Goal: Transaction & Acquisition: Purchase product/service

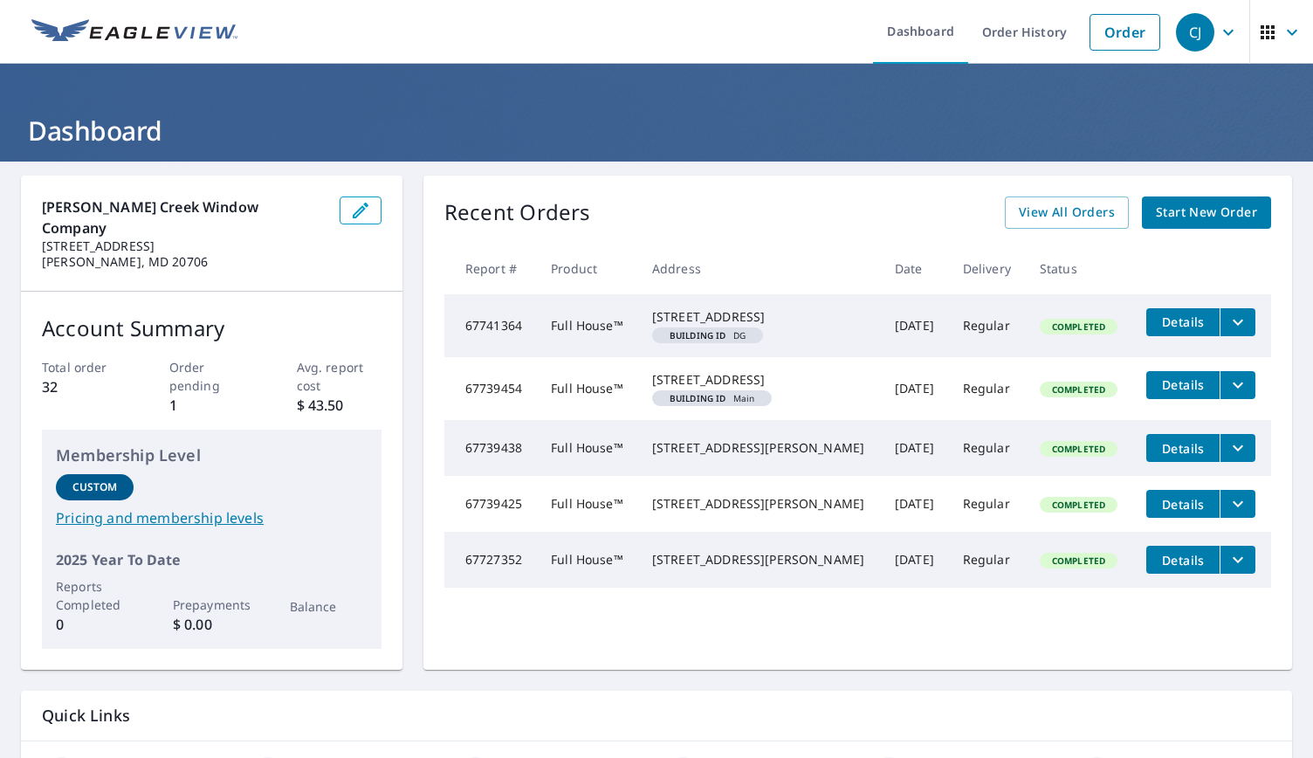
click at [1169, 210] on span "Start New Order" at bounding box center [1206, 213] width 101 height 22
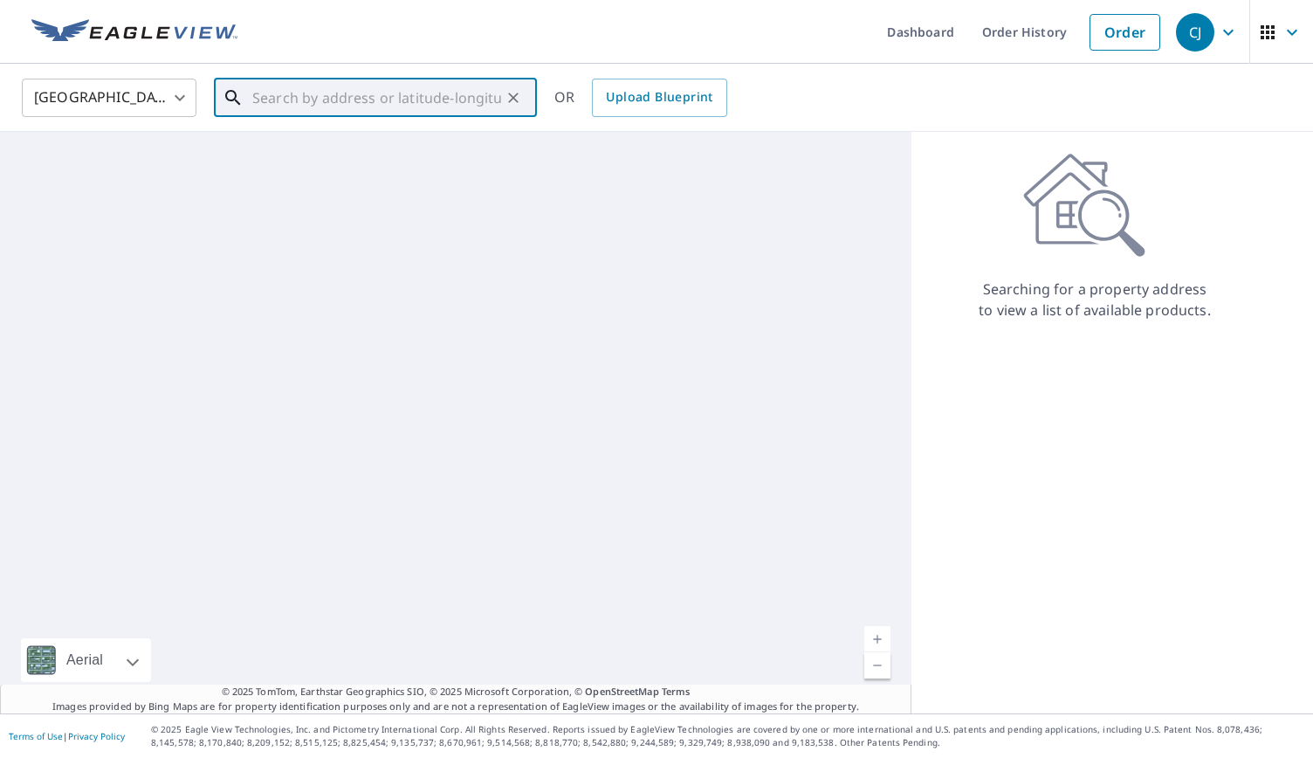
click at [458, 103] on input "text" at bounding box center [376, 97] width 249 height 49
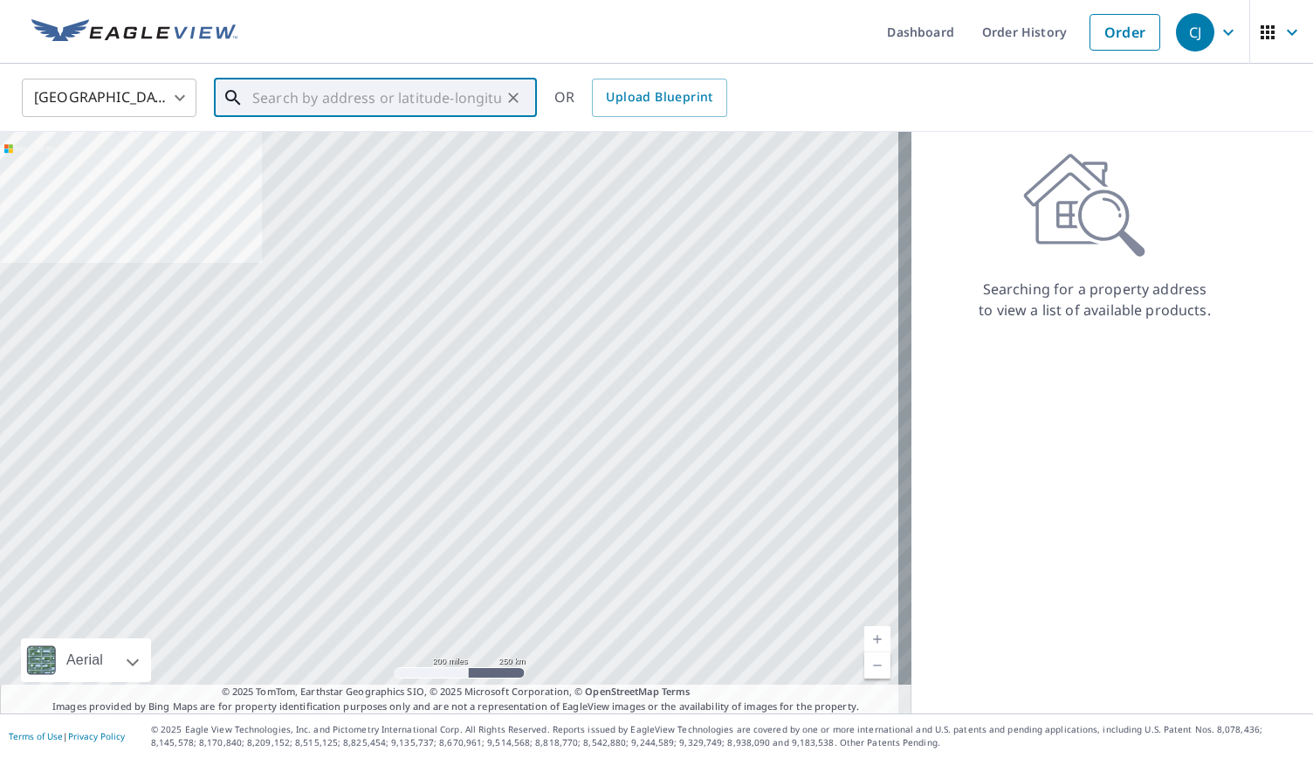
paste input "[STREET_ADDRESS]"
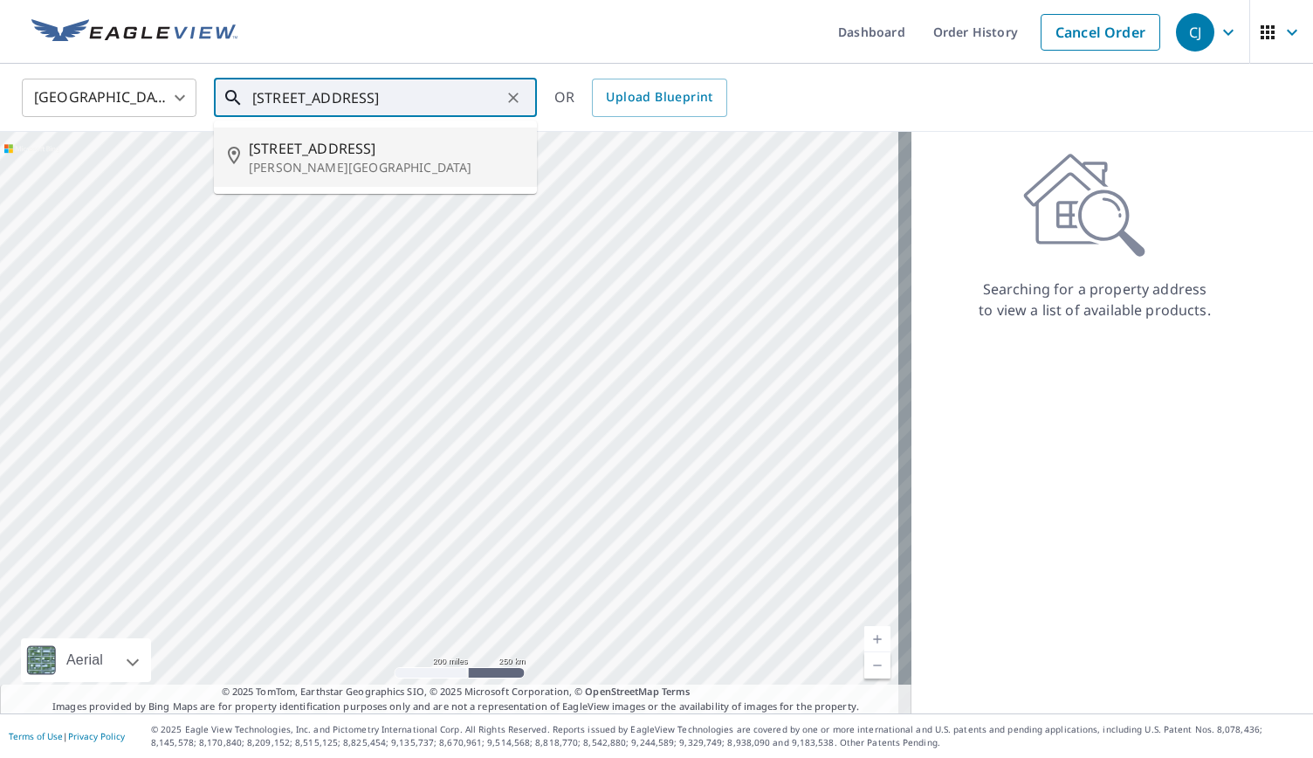
click at [388, 146] on span "[STREET_ADDRESS]" at bounding box center [386, 148] width 274 height 21
type input "[STREET_ADDRESS][PERSON_NAME]"
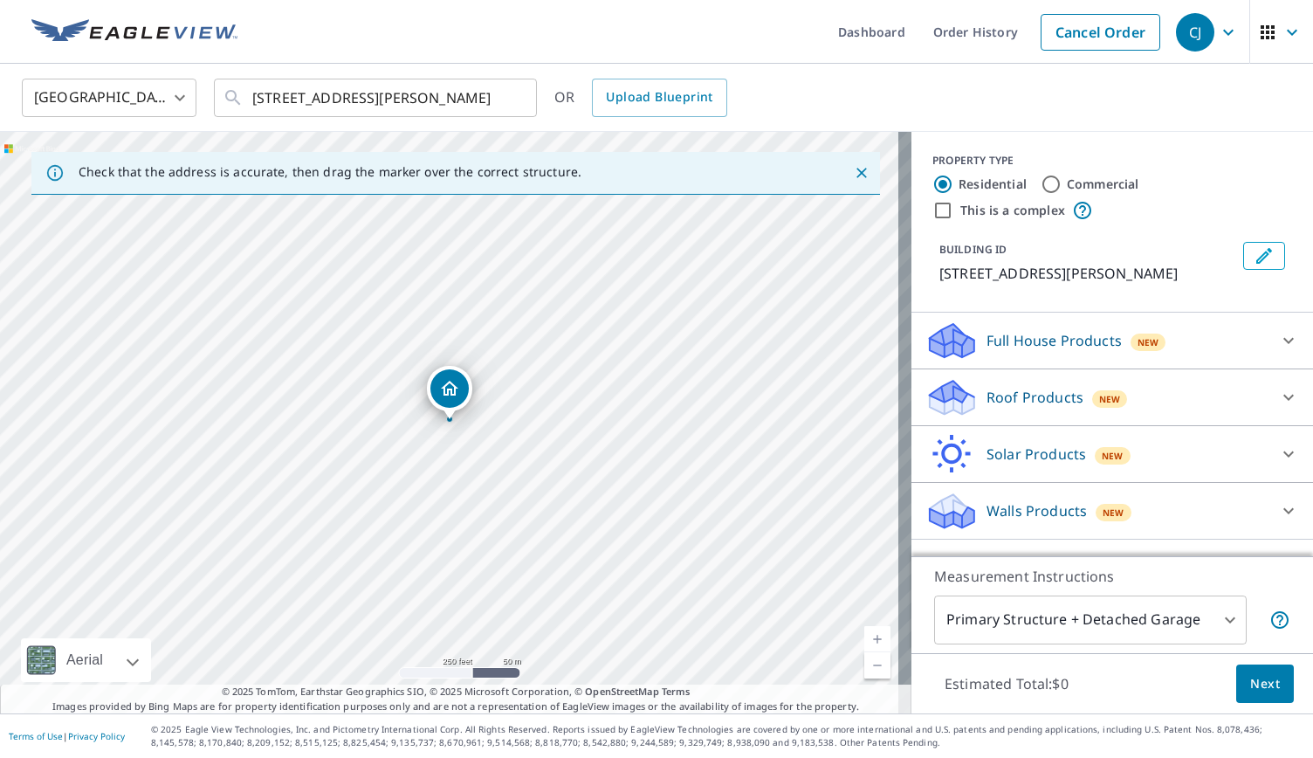
click at [1010, 369] on div "Full House Products New Full House™ $45" at bounding box center [1111, 340] width 401 height 57
click at [1011, 351] on p "Full House Products" at bounding box center [1053, 340] width 135 height 21
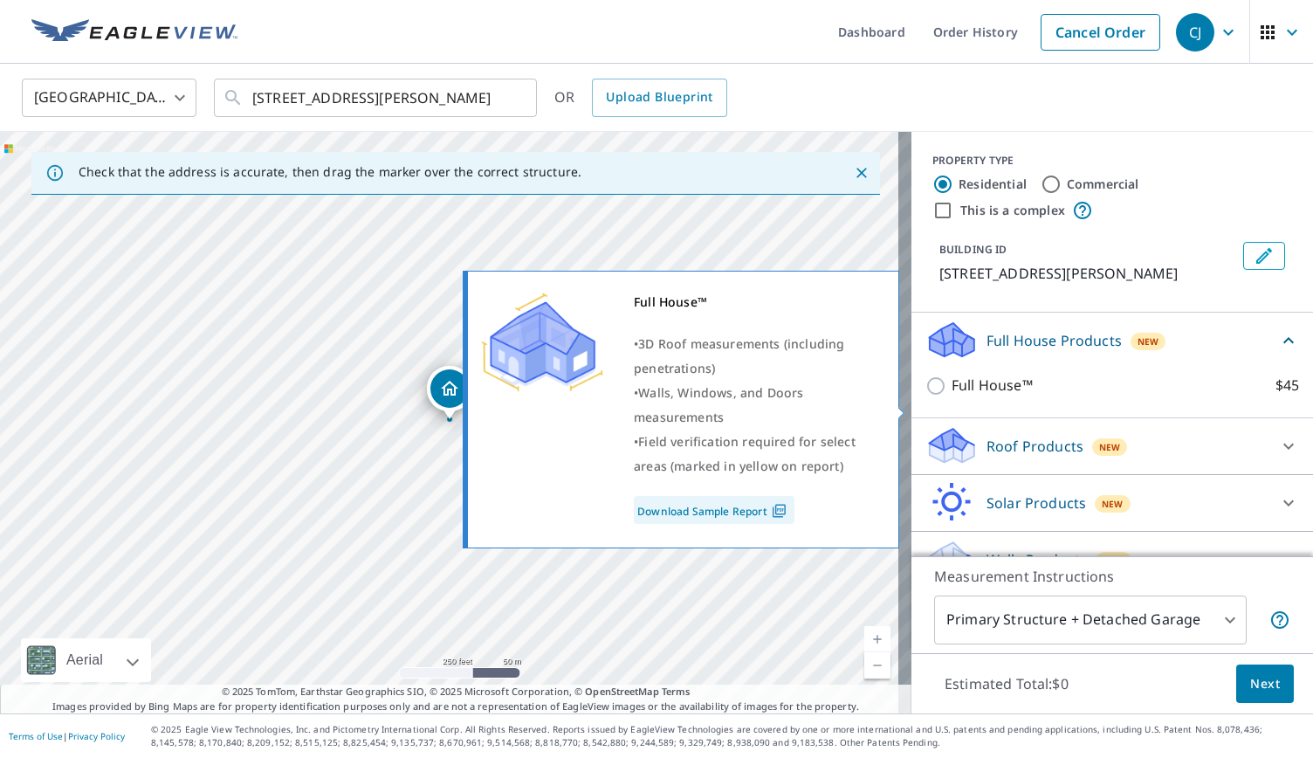
click at [981, 396] on p "Full House™" at bounding box center [991, 385] width 81 height 22
click at [951, 396] on input "Full House™ $45" at bounding box center [938, 385] width 26 height 21
checkbox input "true"
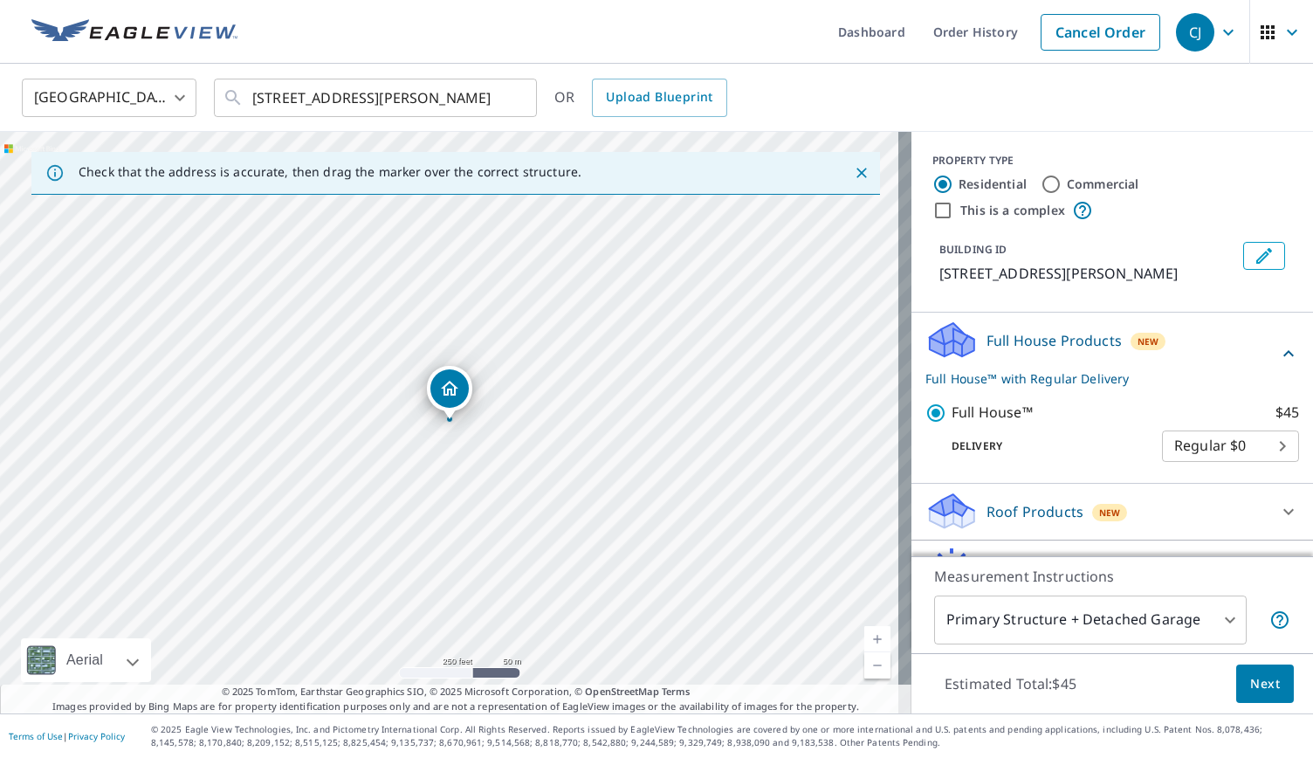
click at [1247, 662] on div "Estimated Total: $45 Next" at bounding box center [1111, 683] width 401 height 61
click at [1248, 671] on button "Next" at bounding box center [1265, 683] width 58 height 39
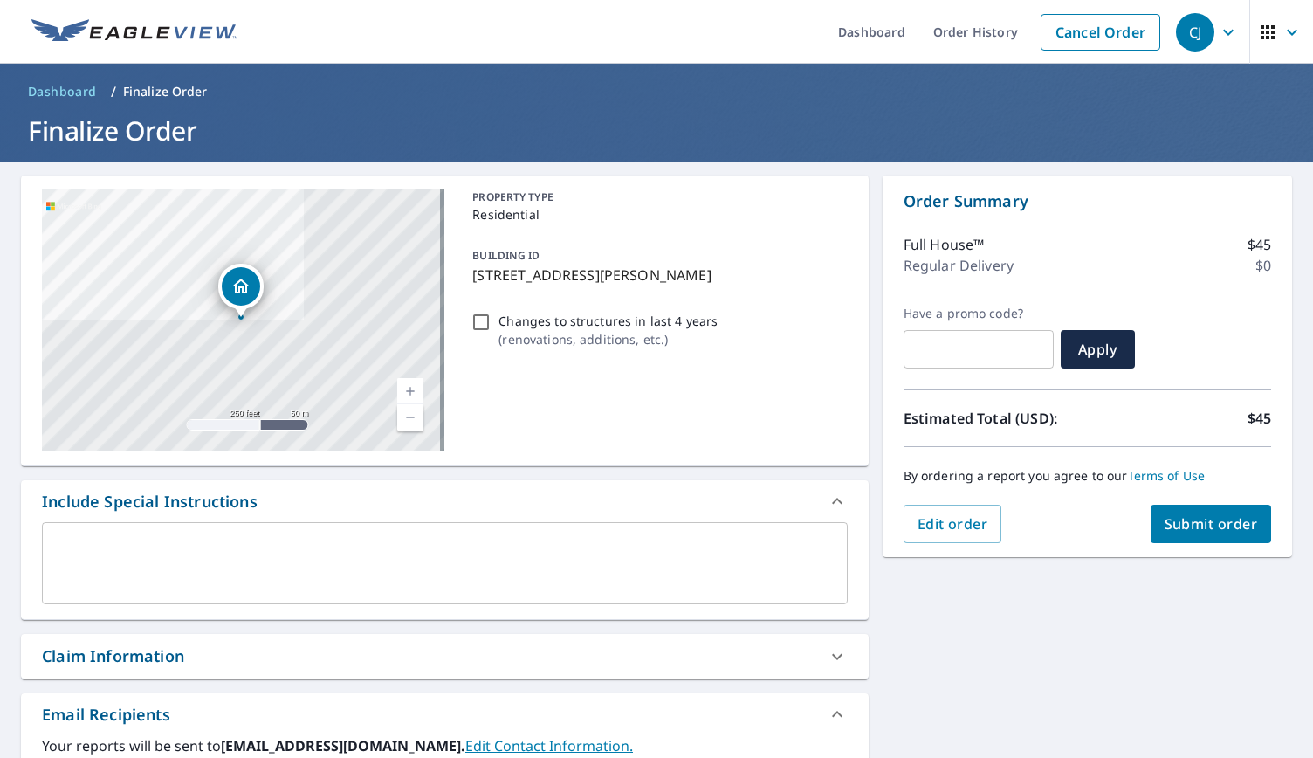
click at [1212, 531] on span "Submit order" at bounding box center [1210, 523] width 93 height 19
checkbox input "true"
